Goal: Transaction & Acquisition: Book appointment/travel/reservation

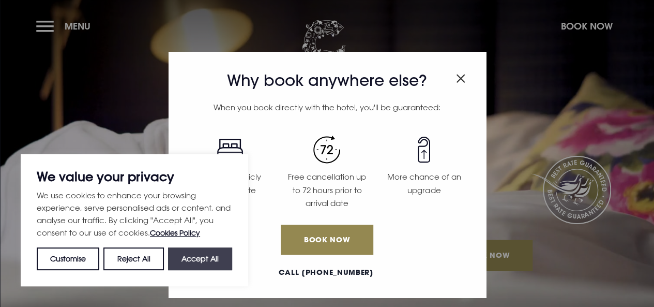
click at [210, 259] on button "Accept All" at bounding box center [200, 258] width 64 height 23
checkbox input "true"
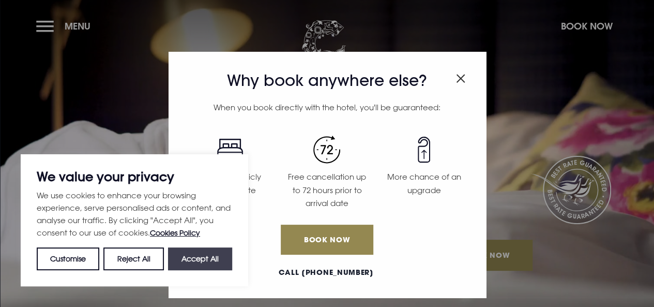
checkbox input "true"
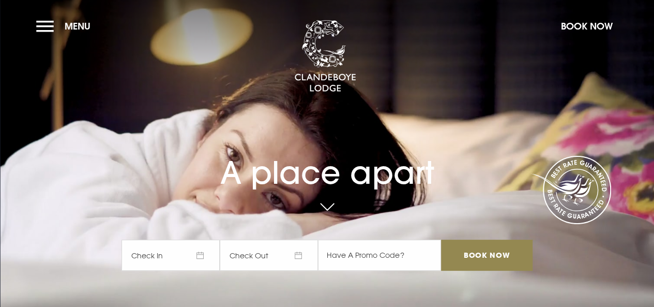
click at [206, 253] on span "Check In" at bounding box center [170, 254] width 98 height 31
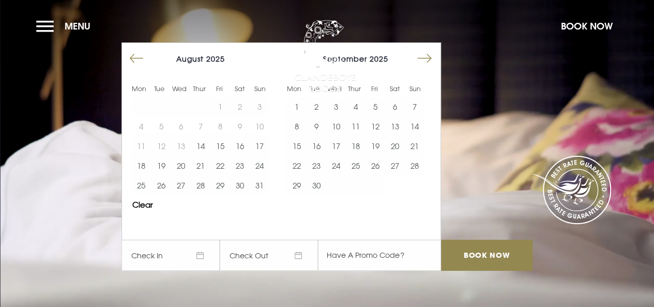
click at [434, 57] on button "Move forward to switch to the next month." at bounding box center [425, 59] width 20 height 20
click at [402, 164] on button "27" at bounding box center [395, 166] width 20 height 20
click at [420, 163] on button "28" at bounding box center [415, 166] width 20 height 20
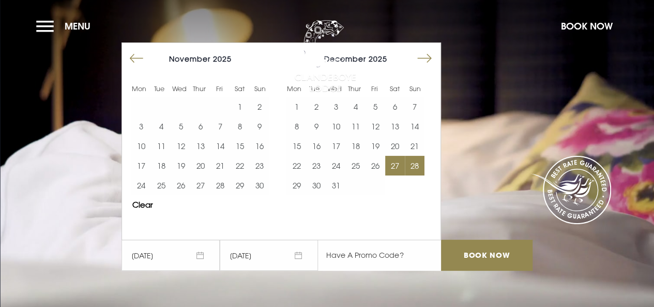
click at [390, 257] on input "text" at bounding box center [379, 254] width 123 height 31
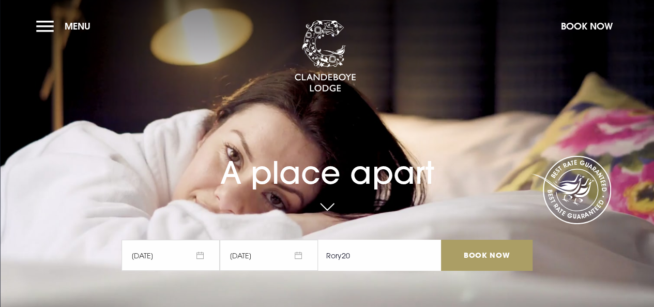
type input "Rory20"
click at [500, 254] on input "Book Now" at bounding box center [486, 254] width 91 height 31
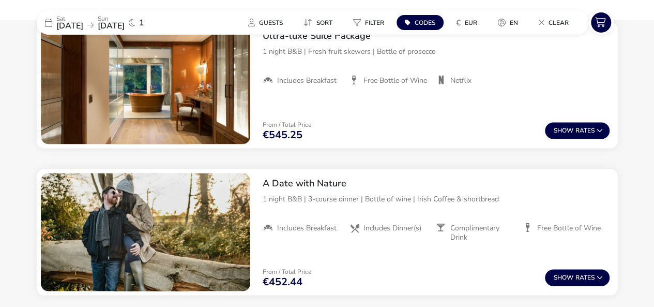
scroll to position [881, 0]
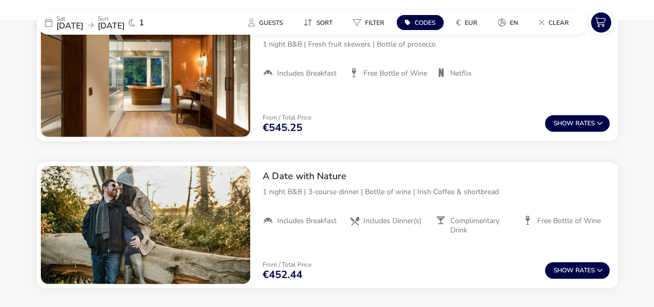
click at [48, 23] on icon at bounding box center [48, 23] width 7 height 8
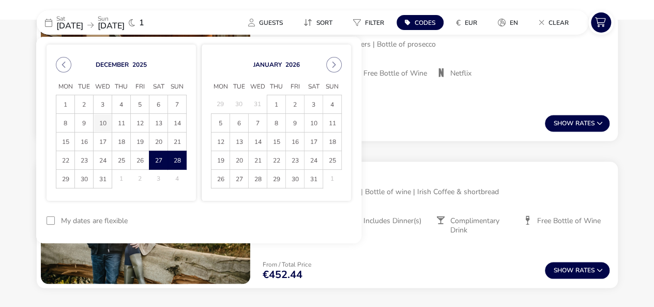
click at [104, 123] on span "10" at bounding box center [103, 123] width 18 height 18
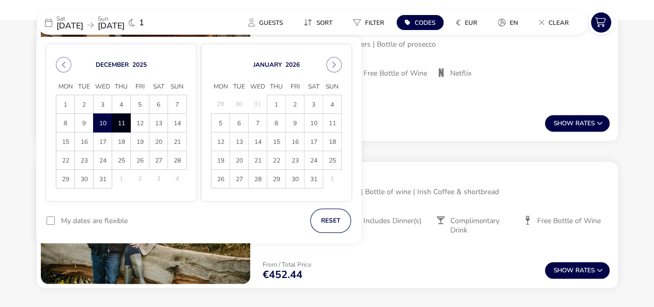
click at [127, 121] on span "11" at bounding box center [121, 123] width 18 height 18
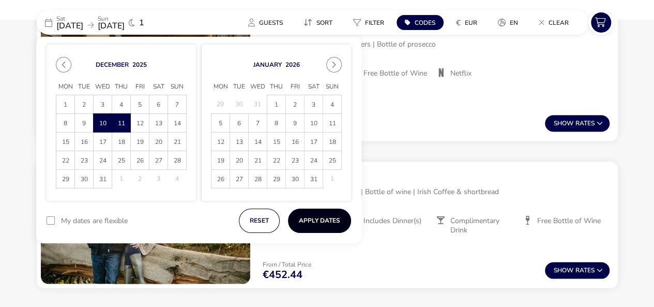
click at [311, 216] on button "Apply Dates" at bounding box center [319, 220] width 63 height 24
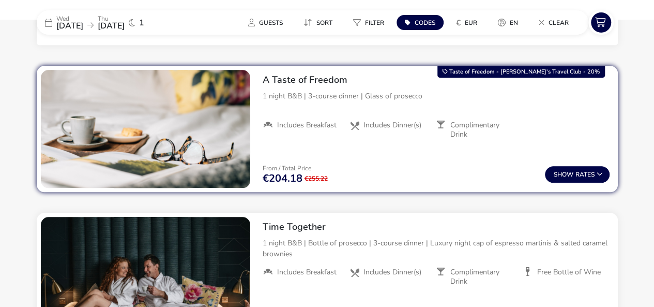
scroll to position [395, 0]
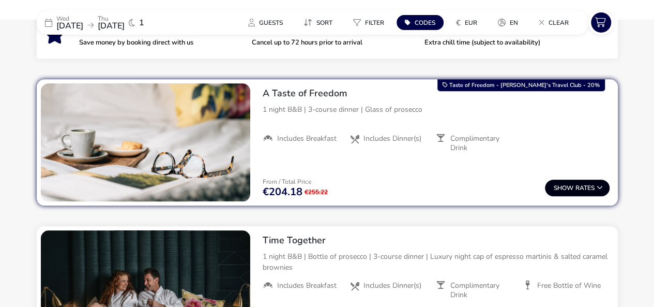
click at [591, 185] on button "Show Rates" at bounding box center [577, 187] width 65 height 17
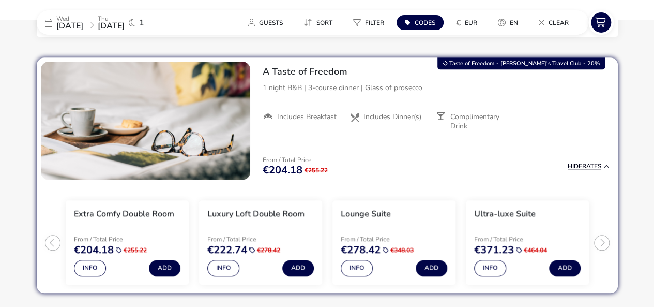
scroll to position [422, 0]
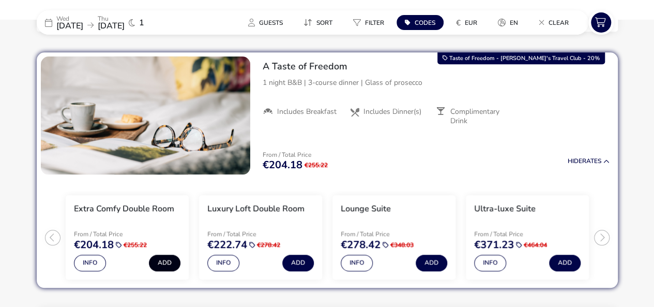
click at [169, 261] on button "Add" at bounding box center [165, 262] width 32 height 17
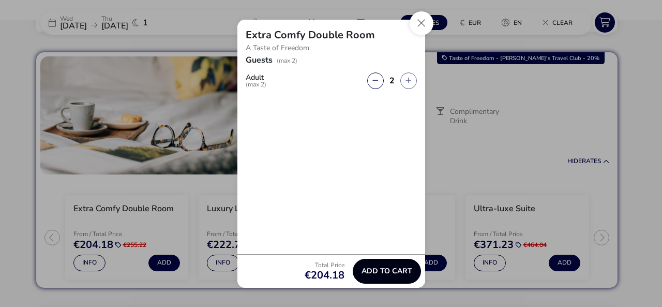
click at [383, 271] on span "Add to cart" at bounding box center [386, 271] width 51 height 8
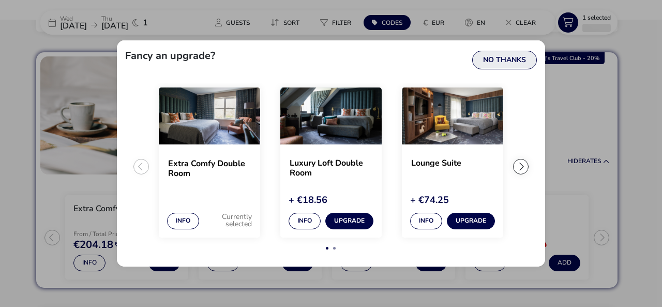
click at [503, 58] on button "No Thanks" at bounding box center [504, 60] width 65 height 19
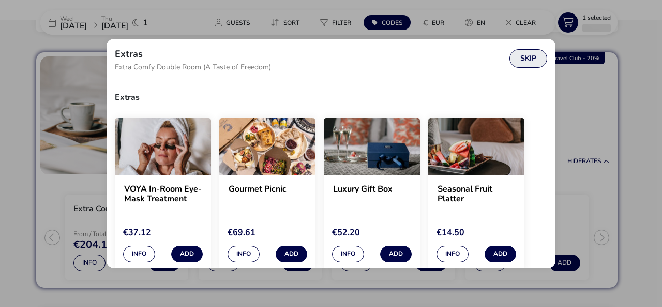
click at [534, 57] on button "Skip" at bounding box center [528, 58] width 38 height 19
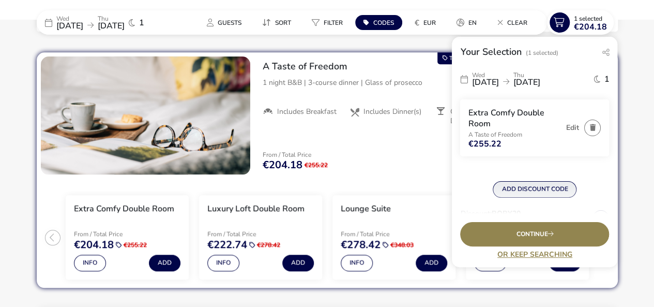
click at [530, 187] on button "ADD DISCOUNT CODE" at bounding box center [535, 189] width 84 height 17
type input "RORY20"
click at [589, 194] on button "Apply" at bounding box center [591, 194] width 32 height 22
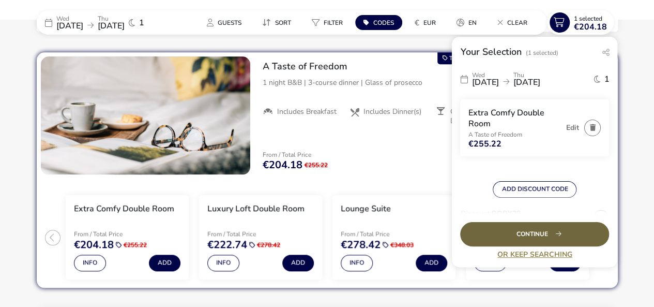
click at [543, 232] on div "Continue" at bounding box center [534, 234] width 149 height 24
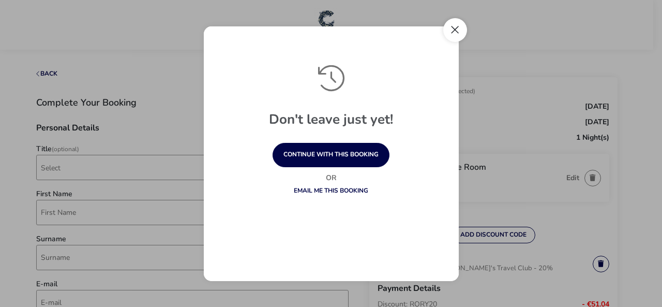
click at [455, 27] on button "Close" at bounding box center [455, 30] width 24 height 24
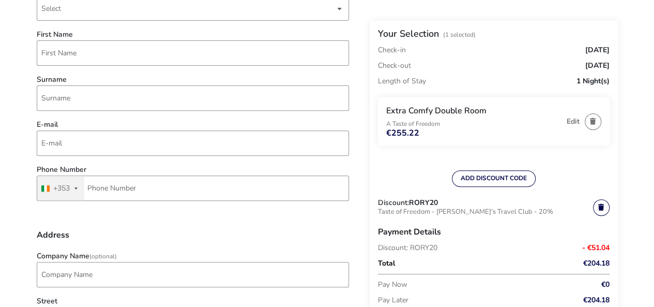
scroll to position [193, 0]
